Goal: Find specific page/section: Find specific page/section

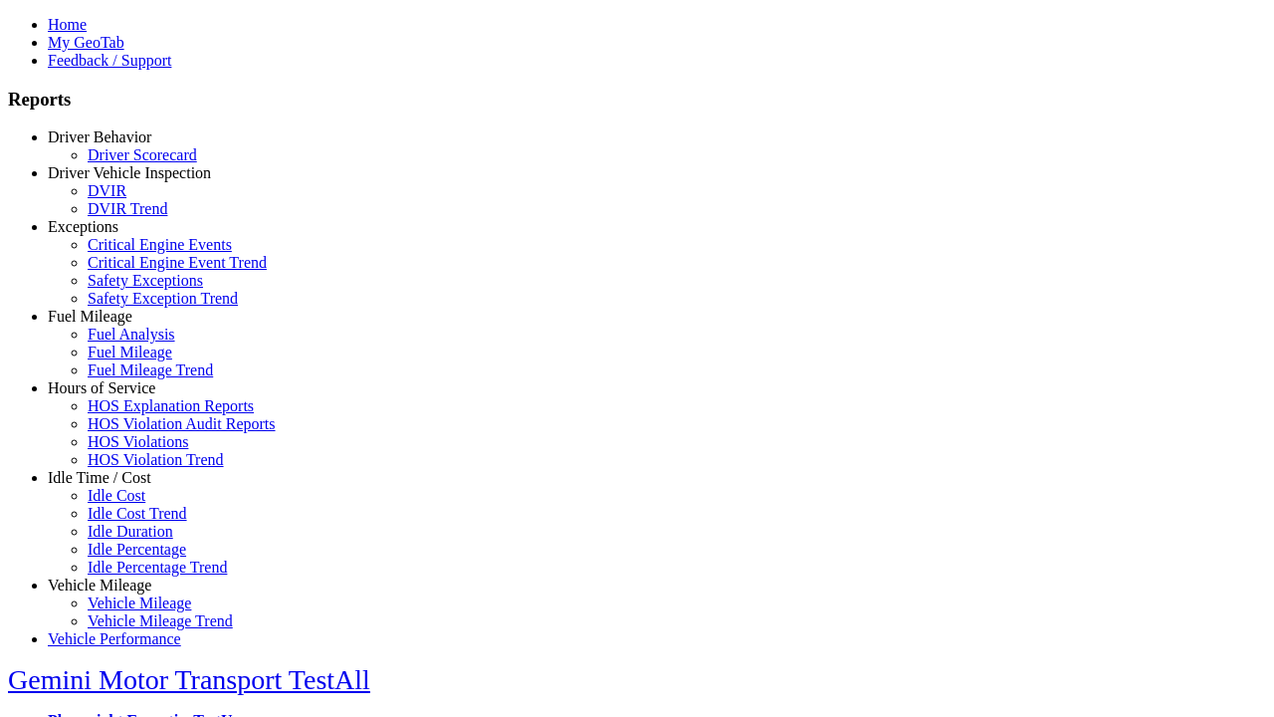
click at [114, 486] on link "Idle Time / Cost" at bounding box center [100, 477] width 104 height 17
click at [129, 504] on link "Idle Cost" at bounding box center [117, 495] width 58 height 17
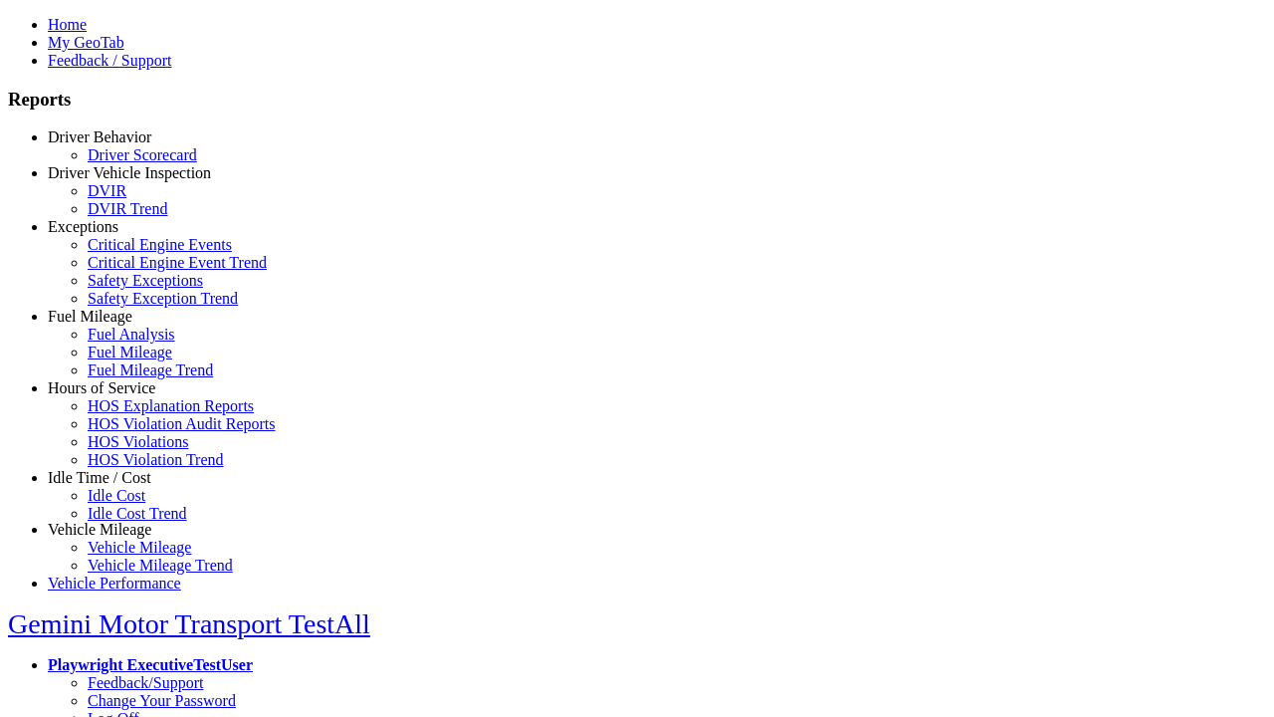
select select "**********"
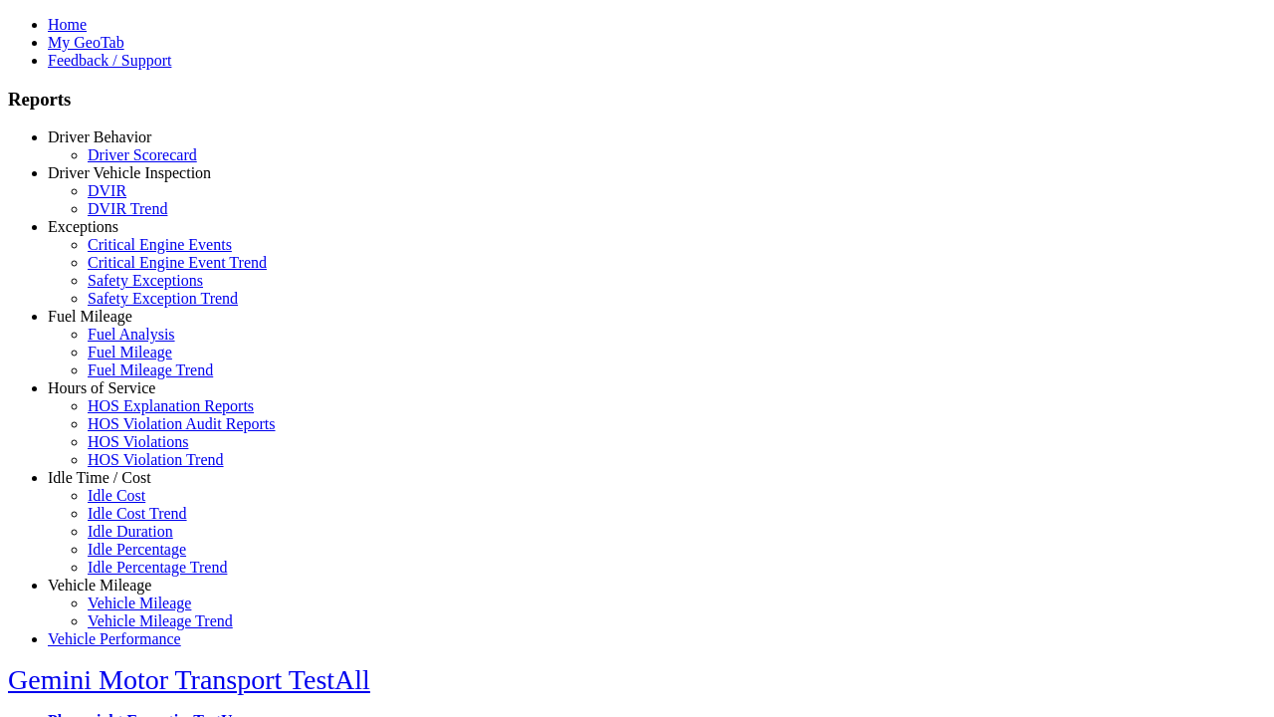
type input "**********"
